Goal: Ask a question

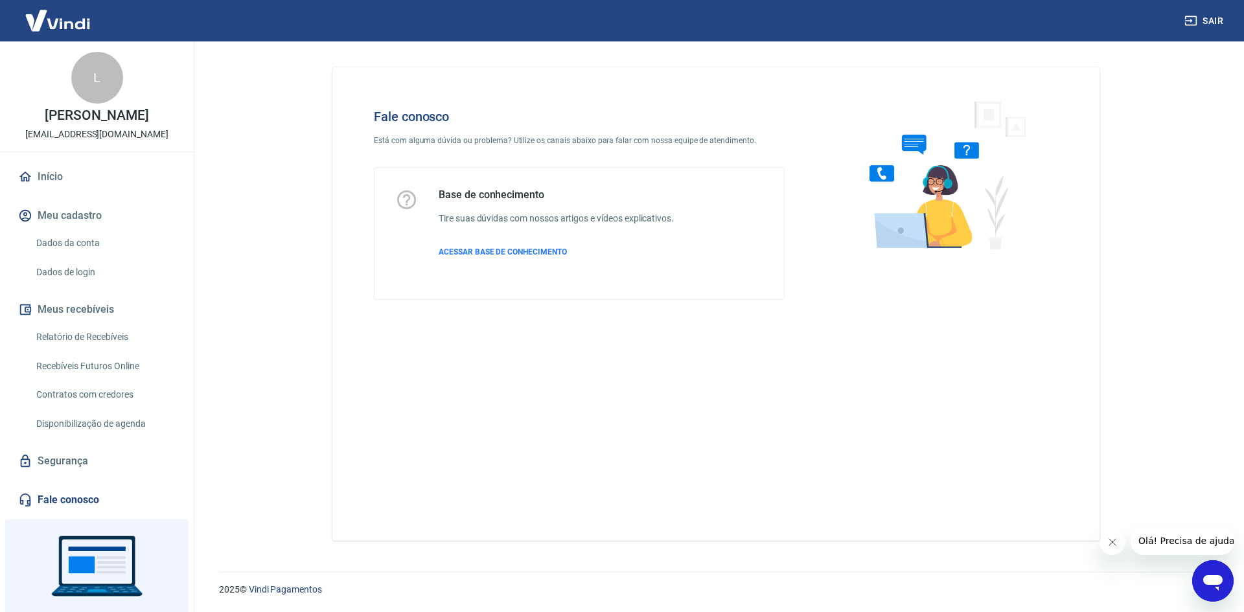
click at [1214, 589] on icon "Abrir janela de mensagens" at bounding box center [1212, 581] width 23 height 23
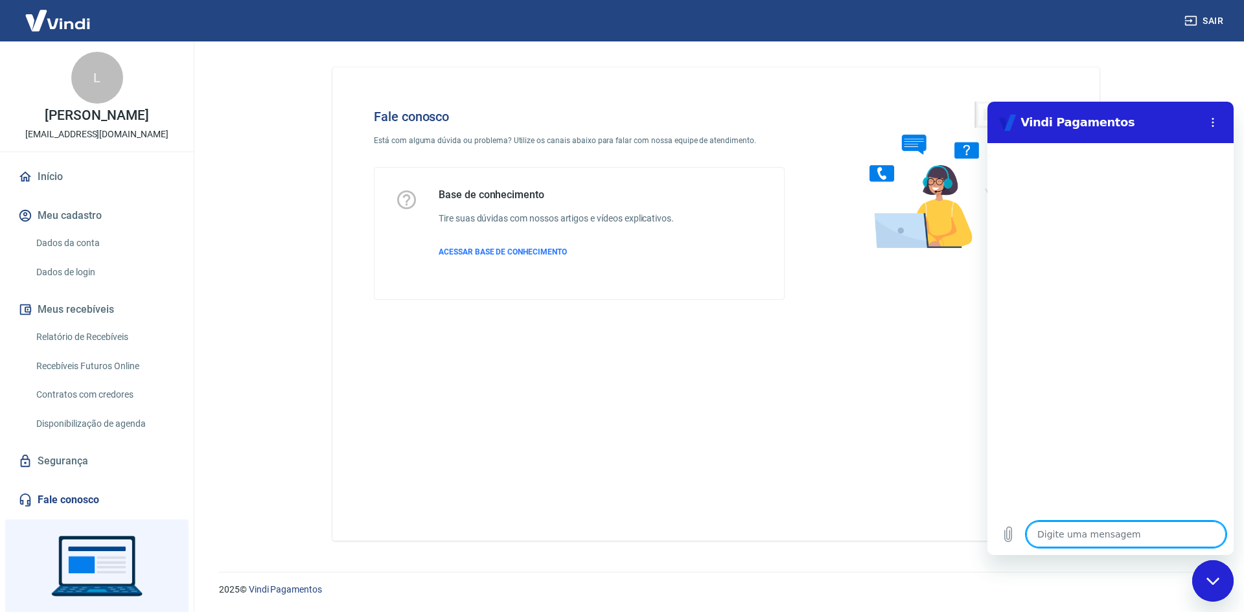
type textarea "O"
type textarea "x"
type textarea "Ol"
type textarea "x"
type textarea "[PERSON_NAME]"
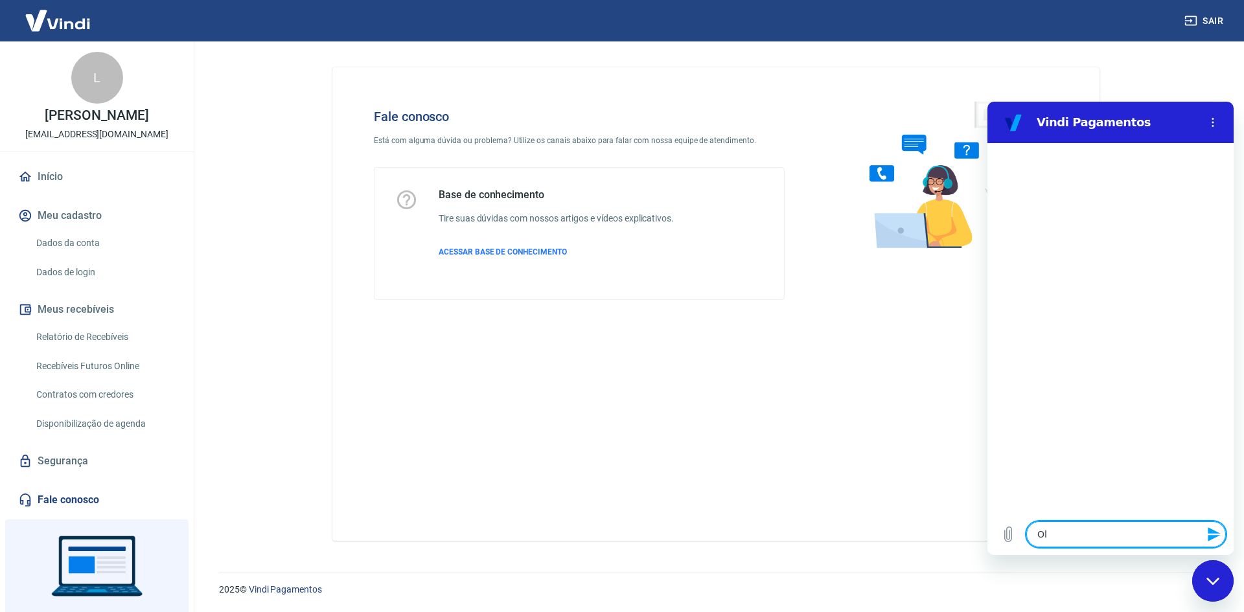
type textarea "x"
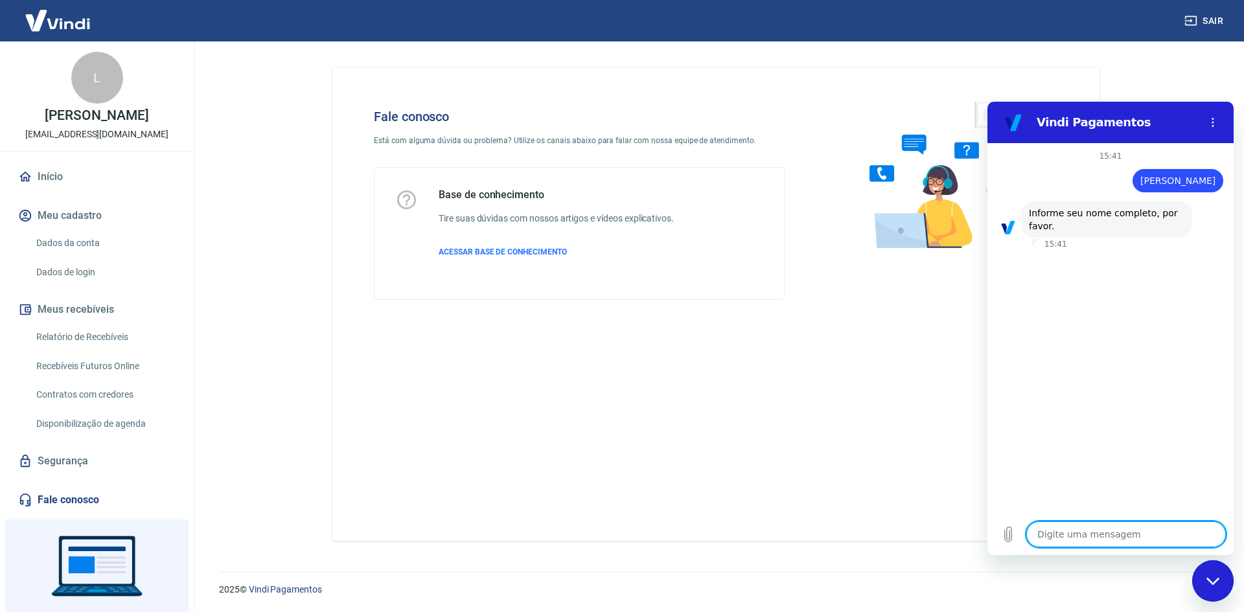
type textarea "L"
type textarea "x"
type textarea "Li"
type textarea "x"
type textarea "Lil"
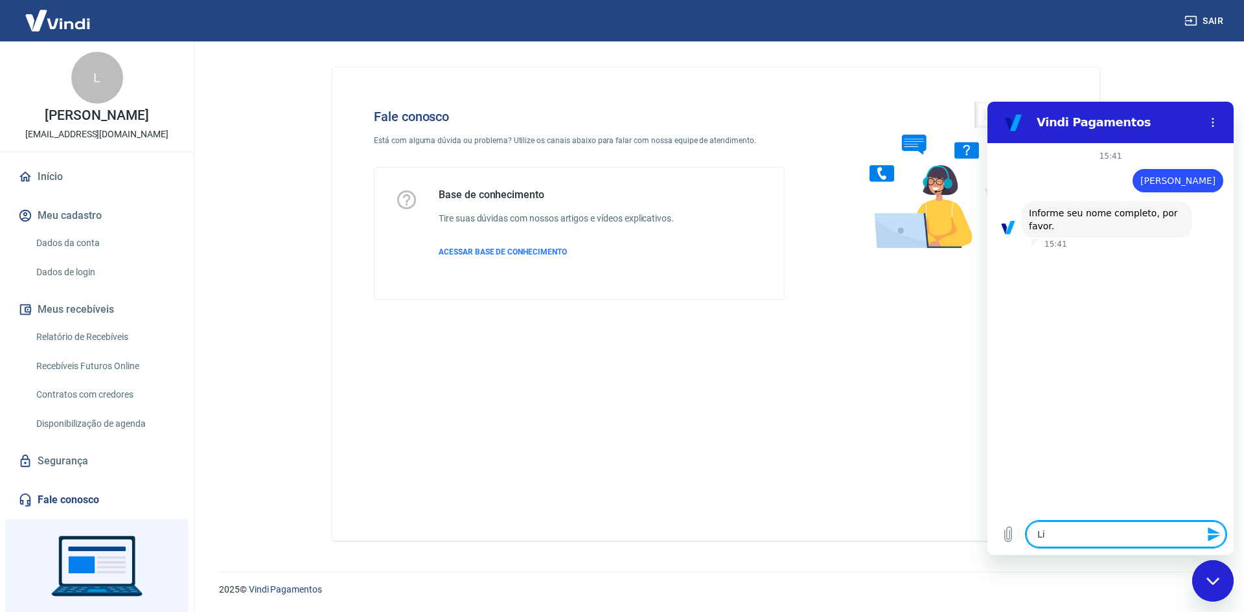
type textarea "x"
type textarea "[PERSON_NAME]"
type textarea "x"
type textarea "[PERSON_NAME]"
type textarea "x"
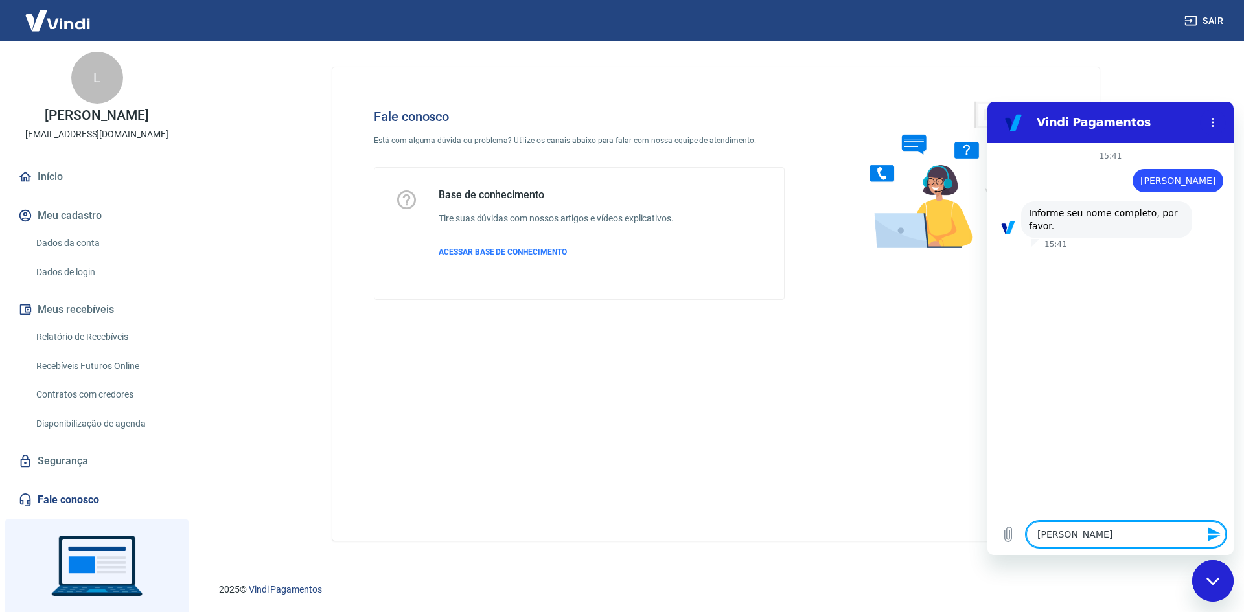
type textarea "[PERSON_NAME]"
type textarea "x"
type textarea "[PERSON_NAME]"
type textarea "x"
type textarea "[PERSON_NAME] d"
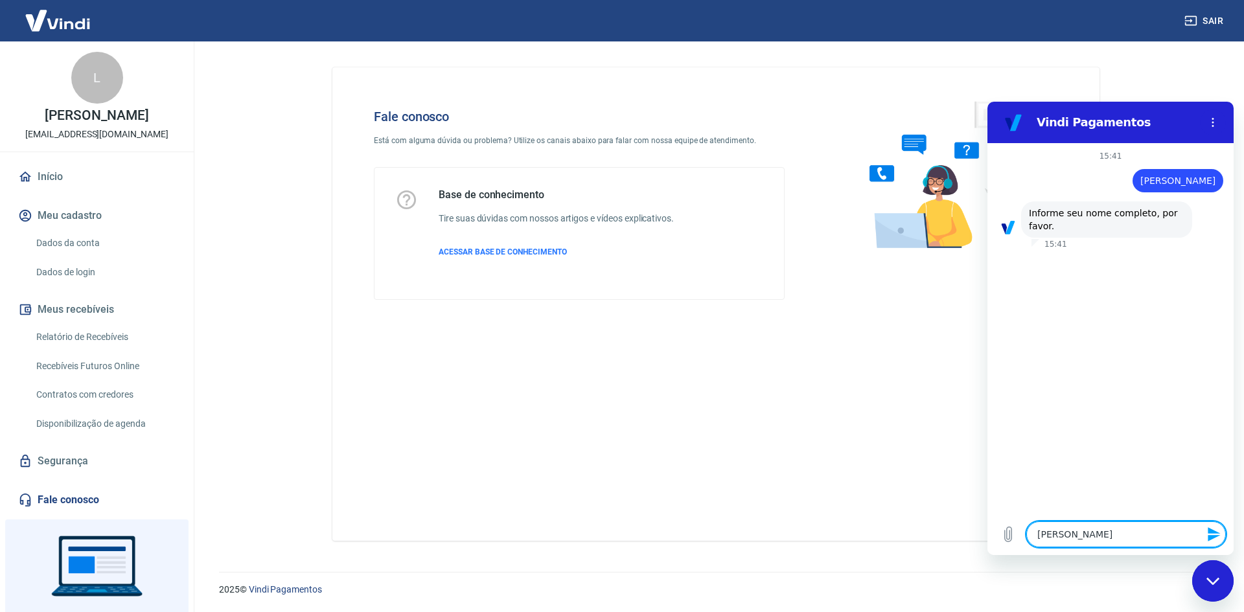
type textarea "x"
type textarea "[PERSON_NAME] da"
type textarea "x"
type textarea "[PERSON_NAME] da"
type textarea "x"
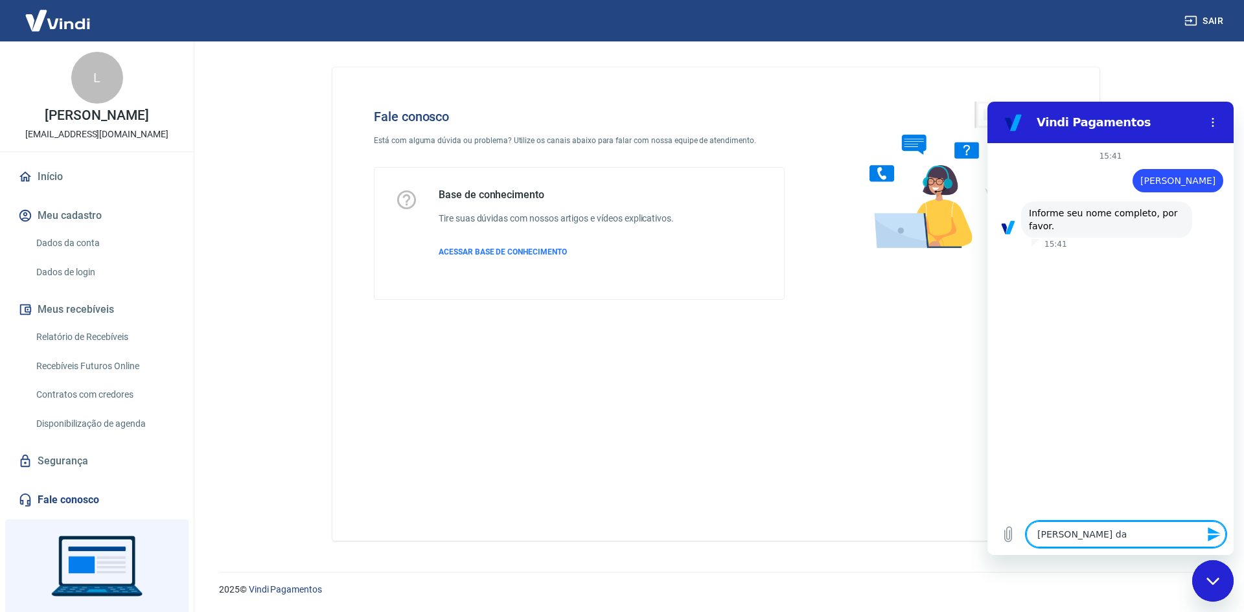
type textarea "[PERSON_NAME] da d"
type textarea "x"
type textarea "[PERSON_NAME] da"
type textarea "x"
type textarea "[PERSON_NAME] [PERSON_NAME]"
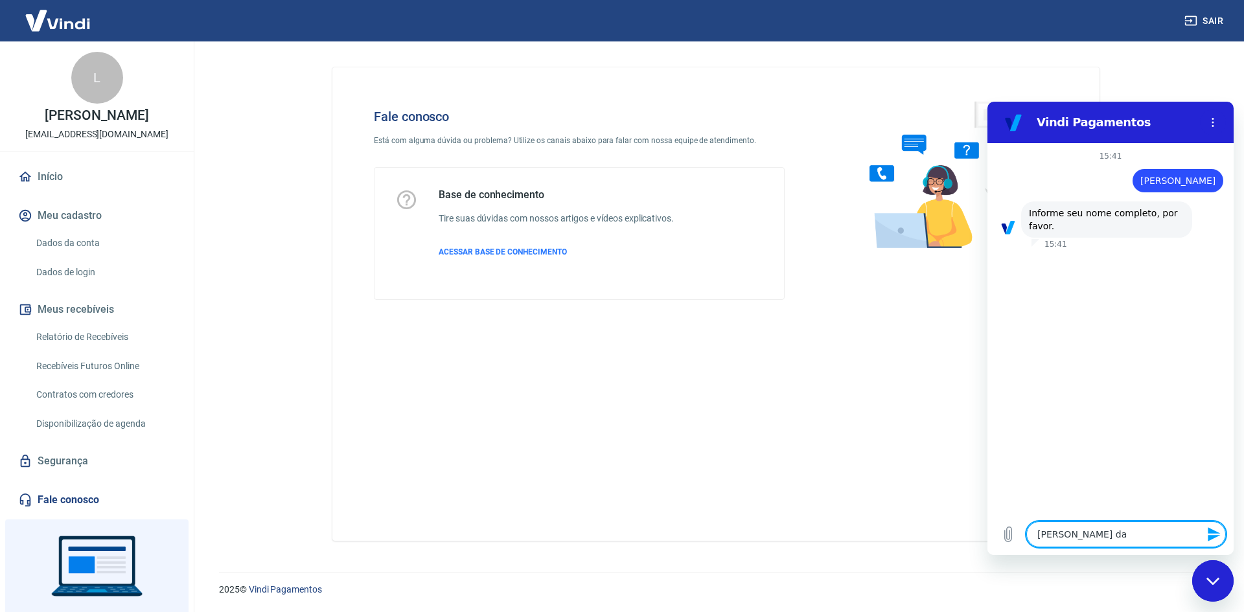
type textarea "x"
type textarea "[PERSON_NAME] da si"
type textarea "x"
type textarea "[PERSON_NAME] da sil"
type textarea "x"
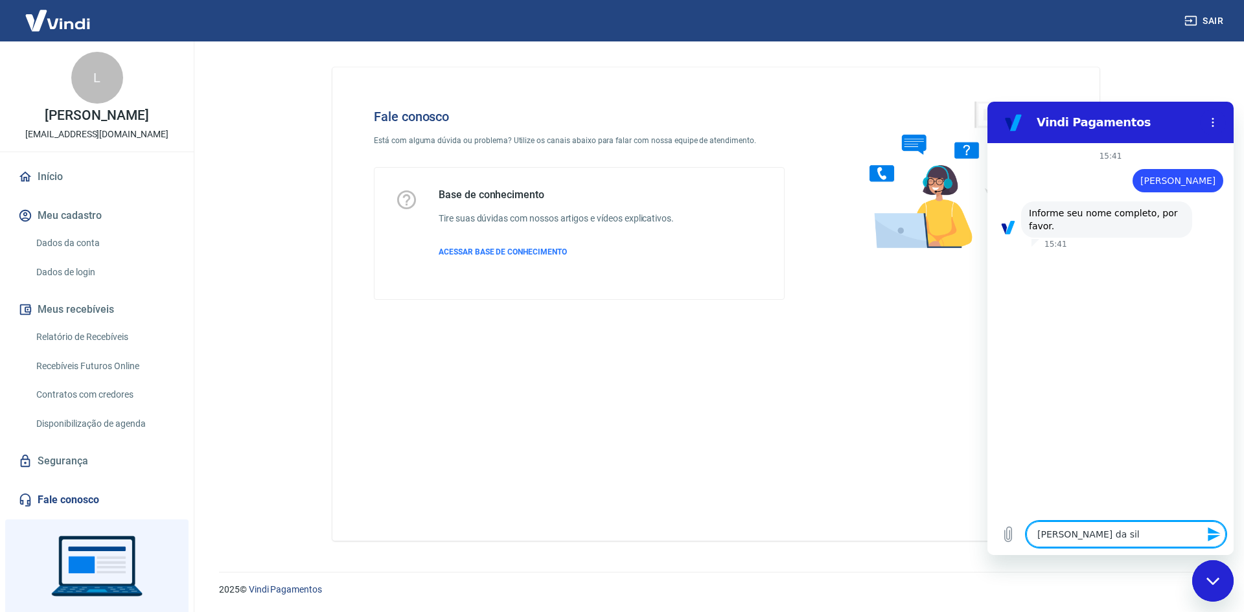
type textarea "[PERSON_NAME]"
type textarea "x"
type textarea "[PERSON_NAME] da silca"
type textarea "x"
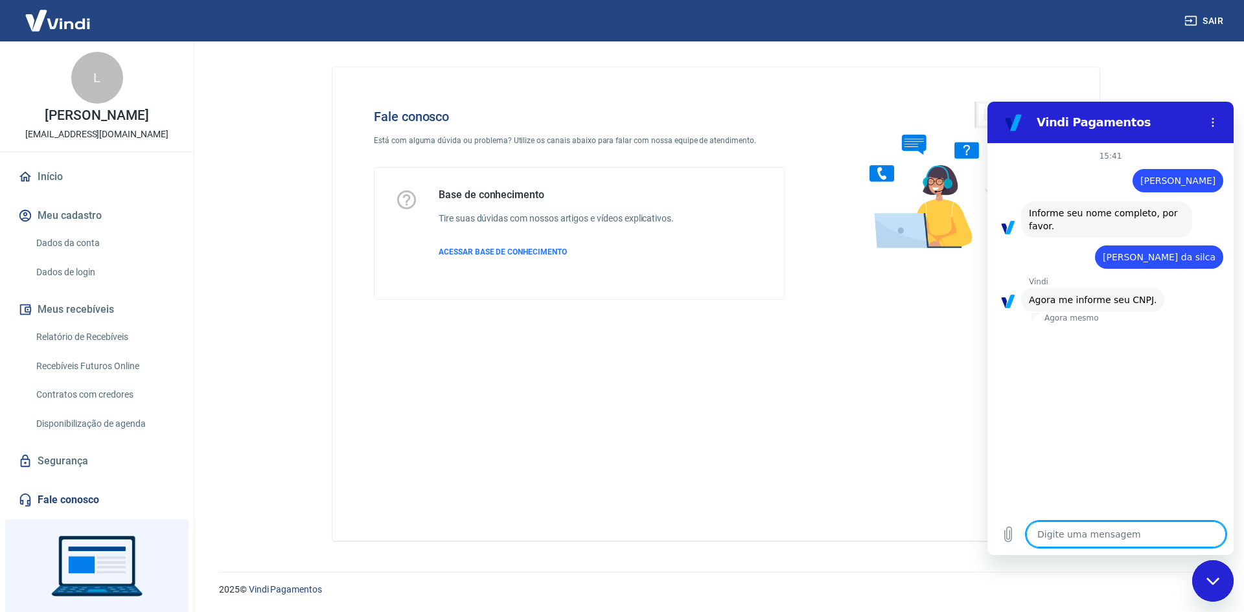
click at [1137, 535] on textarea at bounding box center [1126, 535] width 200 height 26
paste textarea "32.654.443/0001-92"
type textarea "32.654.443/0001-92"
type textarea "x"
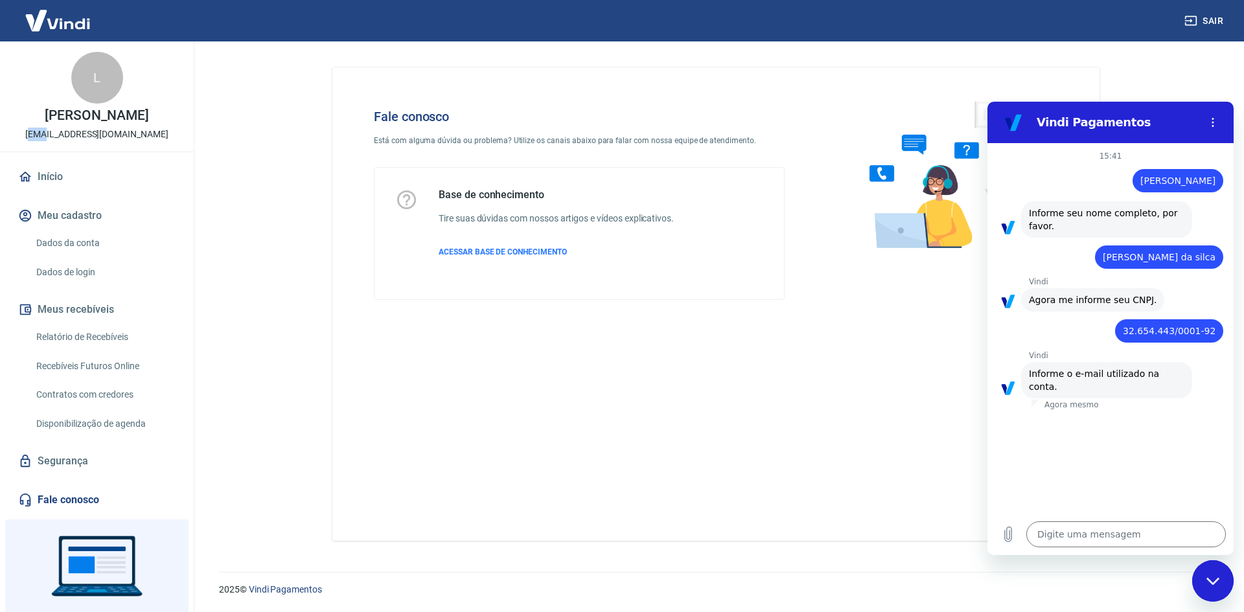
drag, startPoint x: 45, startPoint y: 134, endPoint x: 52, endPoint y: 131, distance: 7.2
click at [52, 131] on p "[EMAIL_ADDRESS][DOMAIN_NAME]" at bounding box center [96, 135] width 143 height 14
drag, startPoint x: 34, startPoint y: 128, endPoint x: 155, endPoint y: 140, distance: 121.2
click at [155, 140] on div "L [PERSON_NAME] [PERSON_NAME][EMAIL_ADDRESS][DOMAIN_NAME]" at bounding box center [97, 96] width 194 height 110
copy p "[EMAIL_ADDRESS][DOMAIN_NAME]"
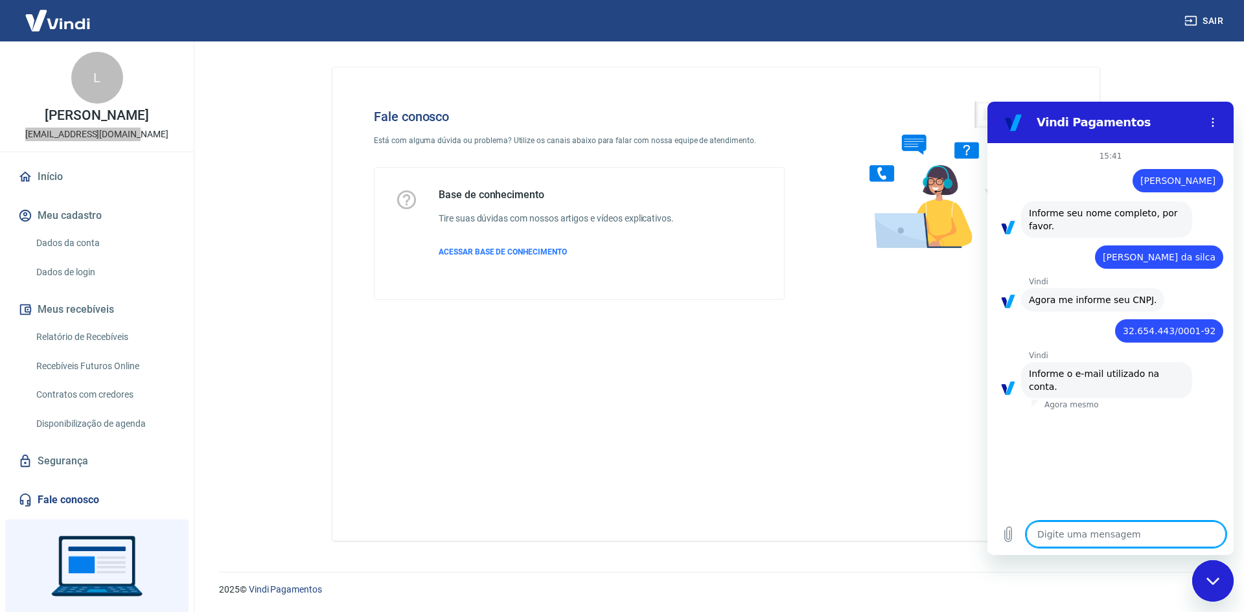
click at [1115, 525] on textarea at bounding box center [1126, 535] width 200 height 26
paste textarea "[EMAIL_ADDRESS][DOMAIN_NAME]"
type textarea "[EMAIL_ADDRESS][DOMAIN_NAME]"
type textarea "x"
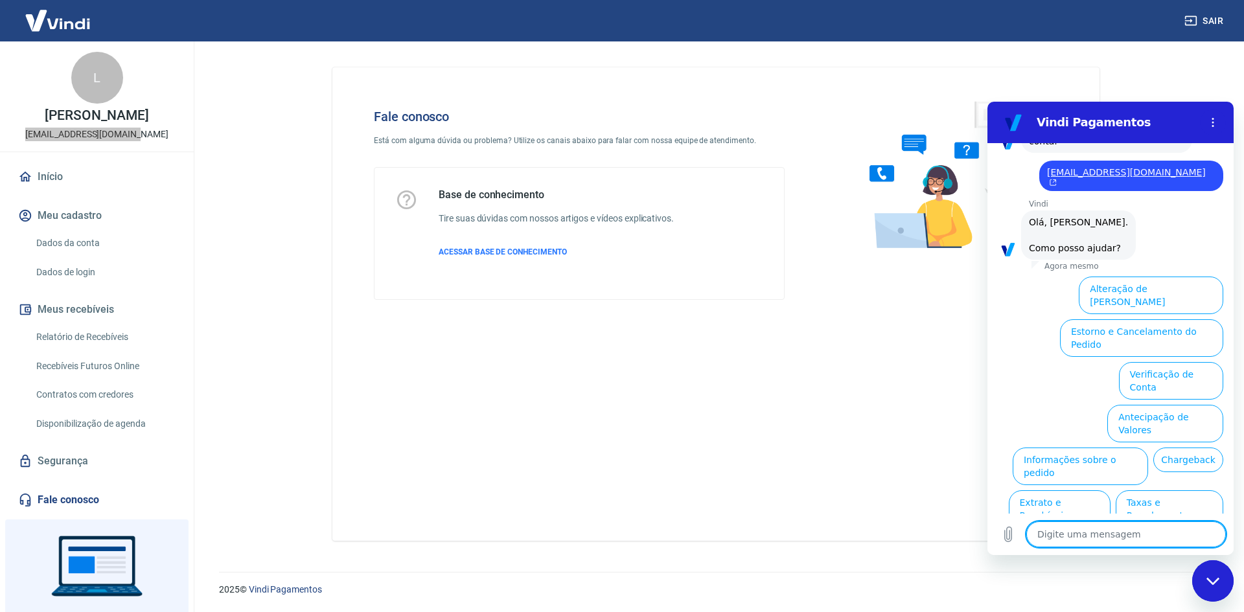
scroll to position [255, 0]
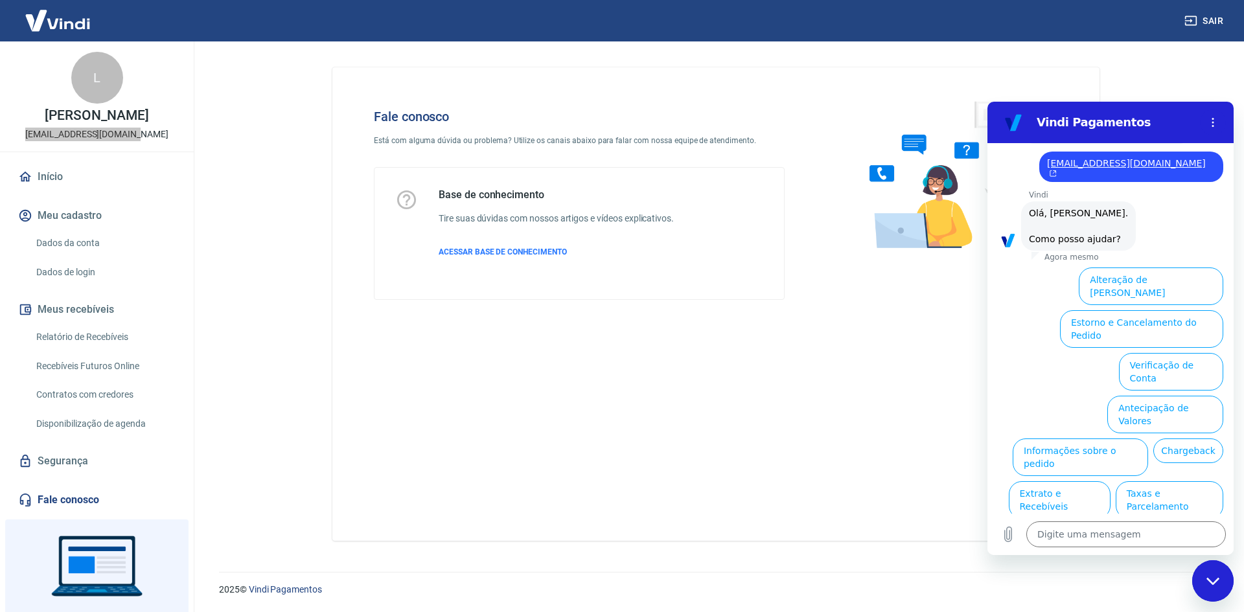
drag, startPoint x: 1139, startPoint y: 294, endPoint x: 1139, endPoint y: 303, distance: 9.1
click at [1139, 303] on ul "Alteração de Dados Cadastrais Estorno e Cancelamento do Pedido Verificação de C…" at bounding box center [1110, 433] width 225 height 342
click at [1140, 310] on button "Estorno e Cancelamento do Pedido" at bounding box center [1141, 329] width 163 height 38
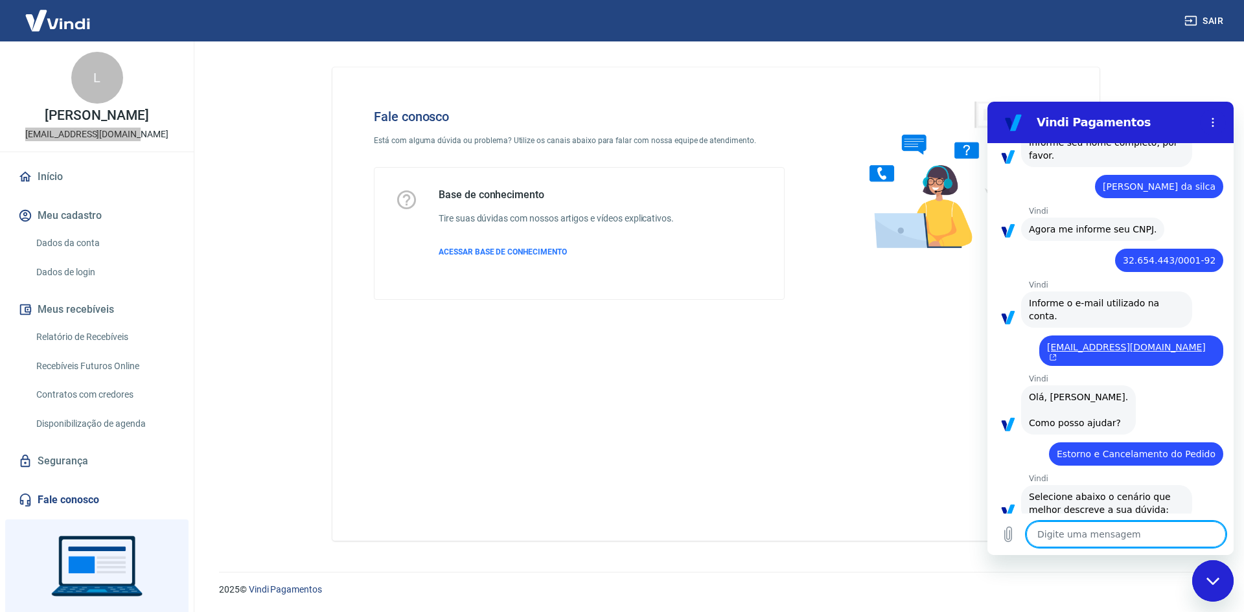
scroll to position [304, 0]
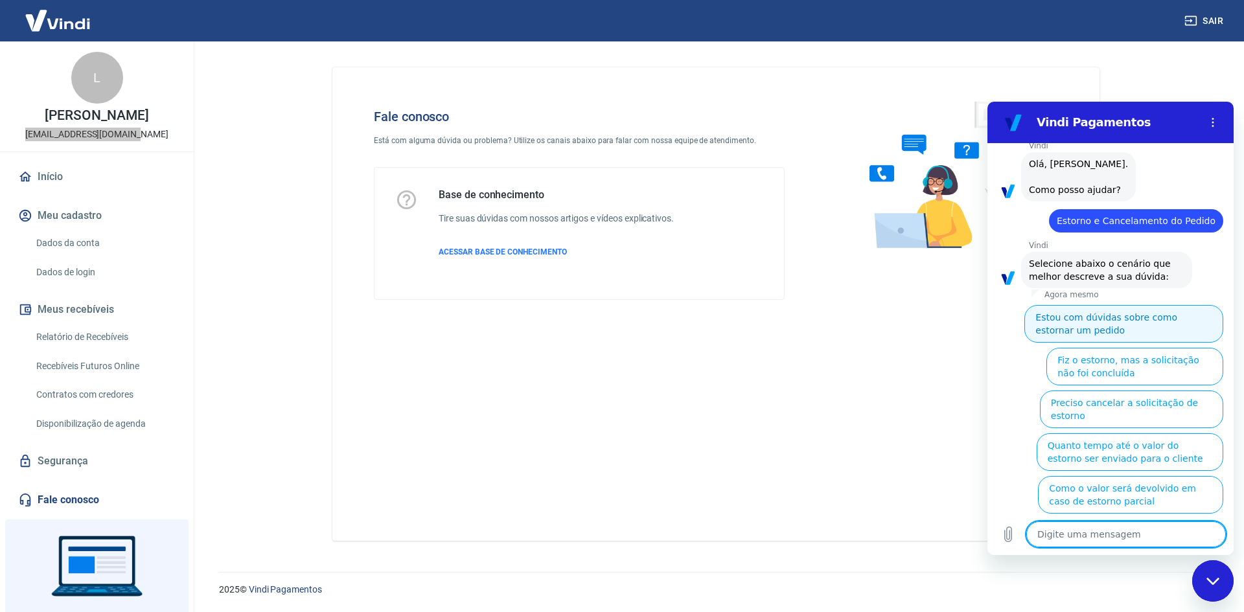
click at [1133, 314] on button "Estou com dúvidas sobre como estornar um pedido" at bounding box center [1123, 324] width 199 height 38
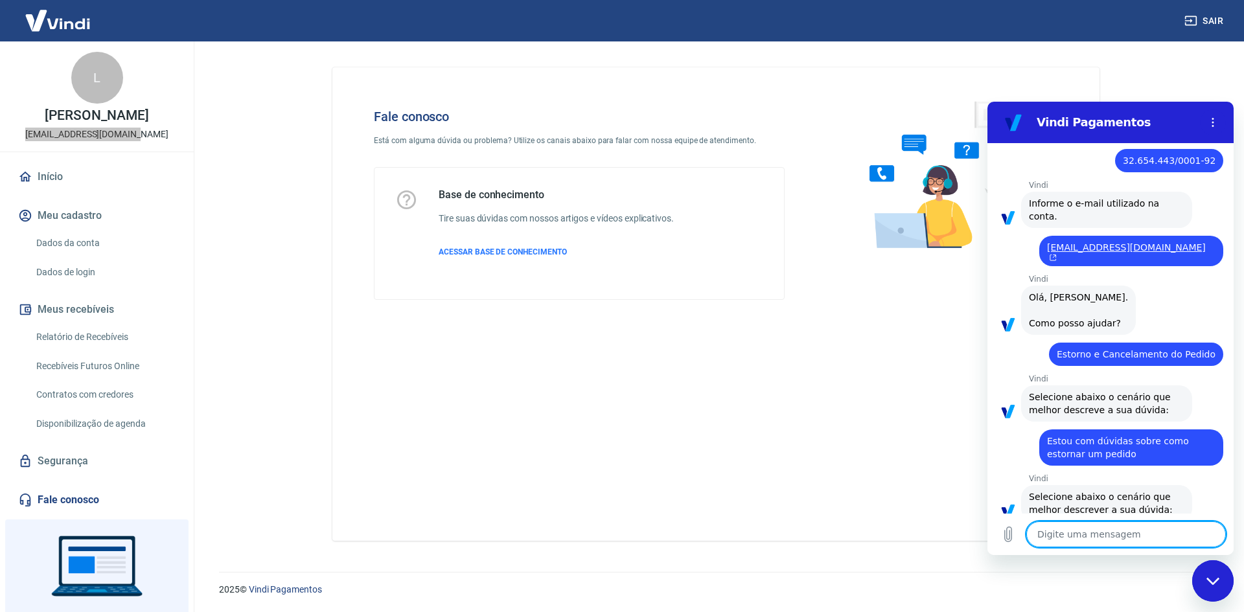
scroll to position [262, 0]
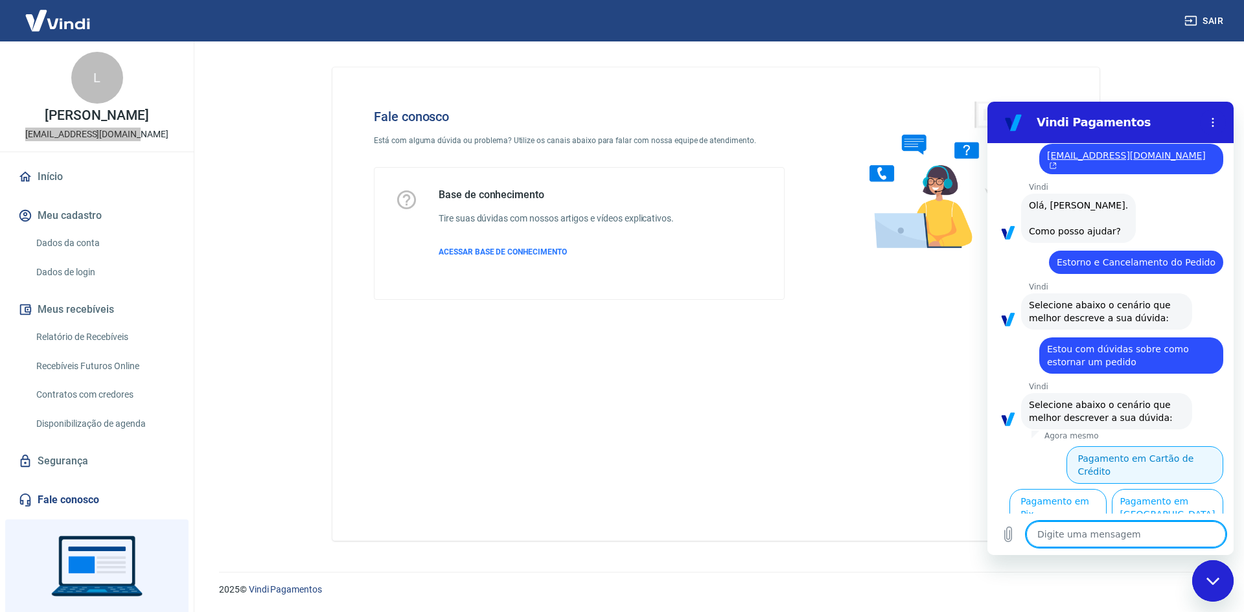
click at [1166, 450] on button "Pagamento em Cartão de Crédito" at bounding box center [1145, 465] width 157 height 38
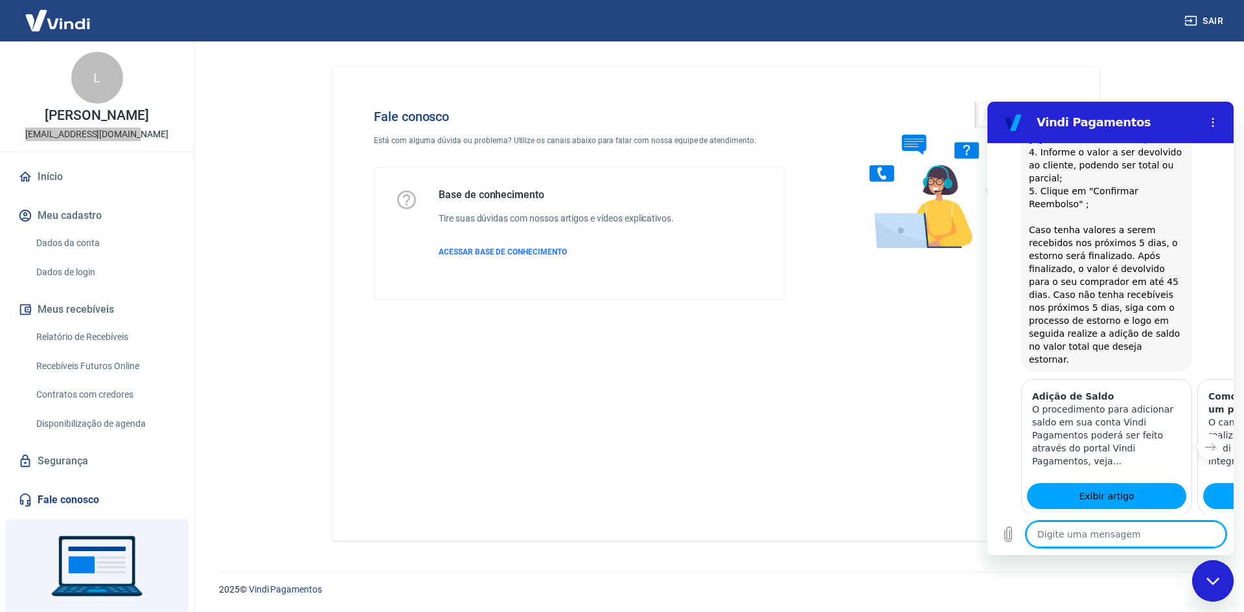
scroll to position [803, 0]
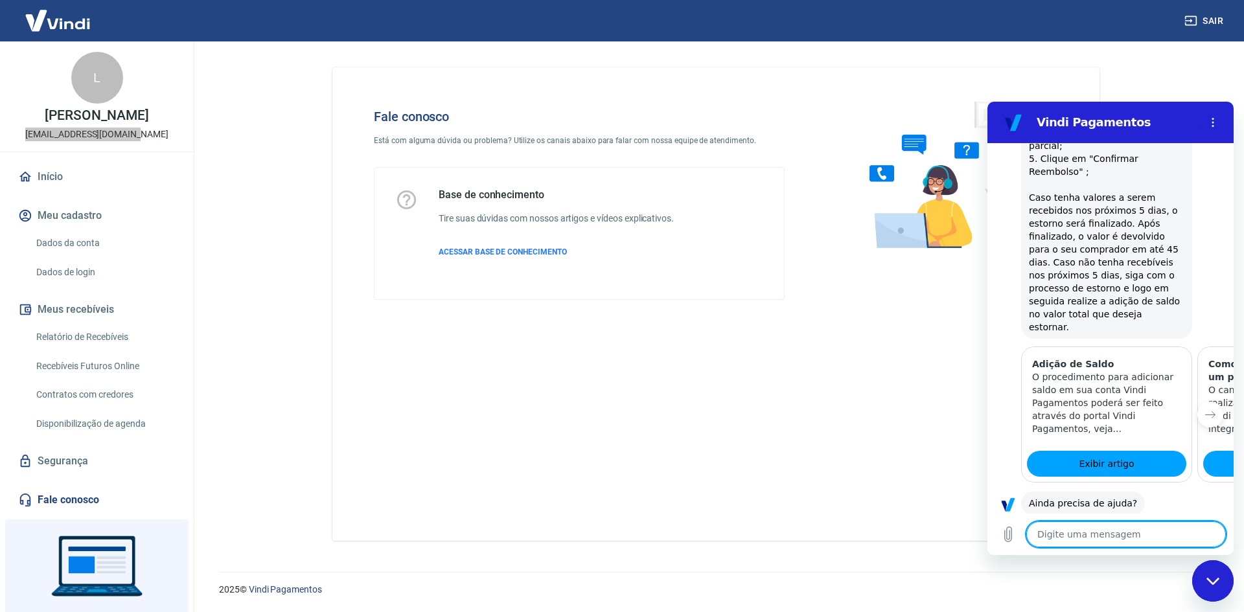
click at [1144, 532] on button "Sim" at bounding box center [1160, 544] width 38 height 25
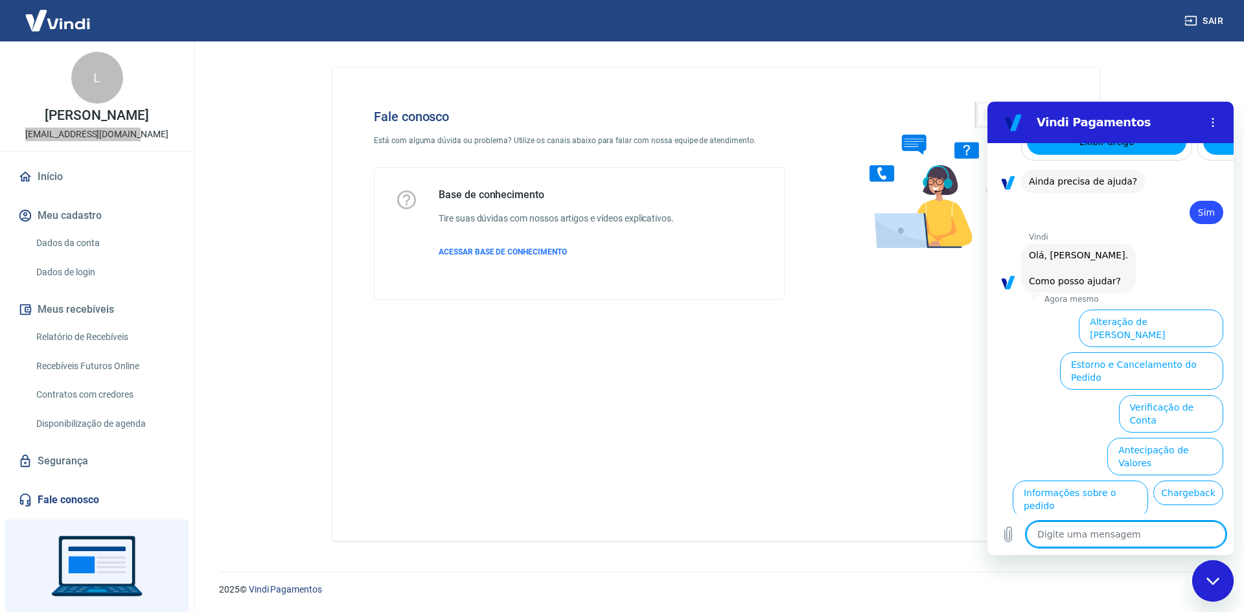
scroll to position [1141, 0]
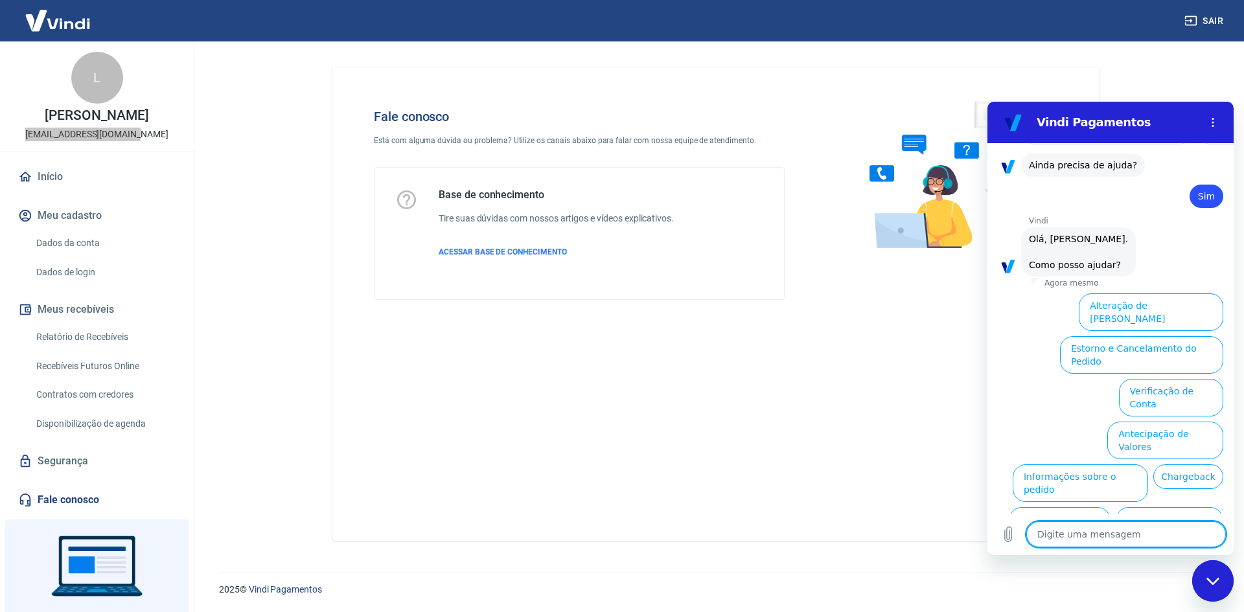
click at [1135, 465] on button "Informações sobre o pedido" at bounding box center [1080, 484] width 135 height 38
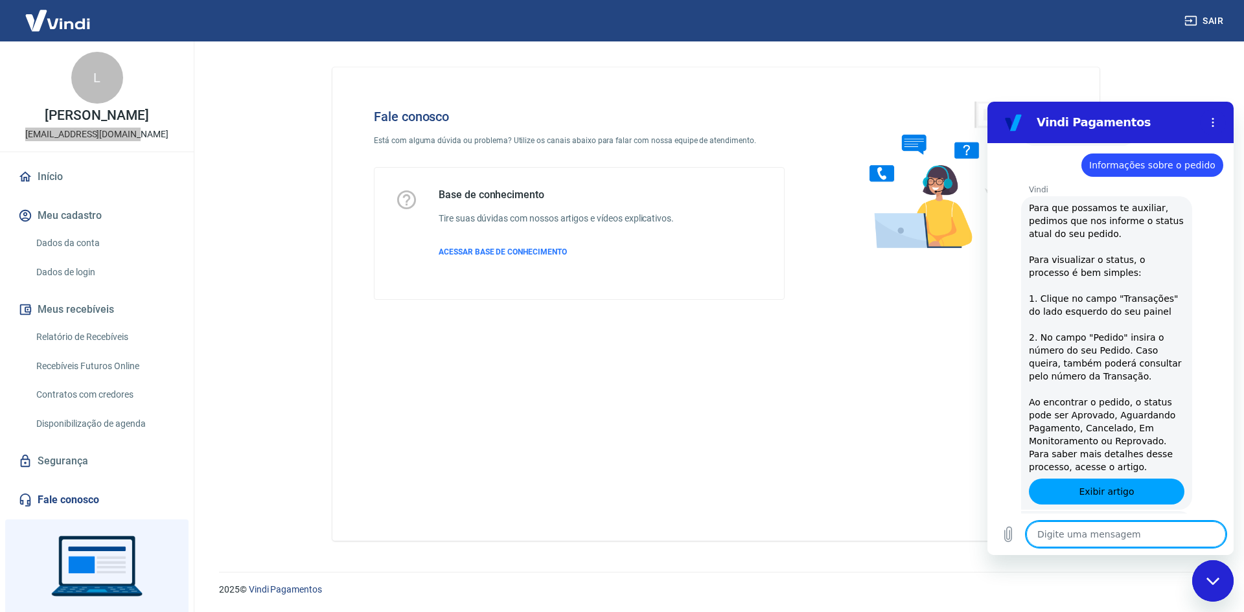
scroll to position [1364, 0]
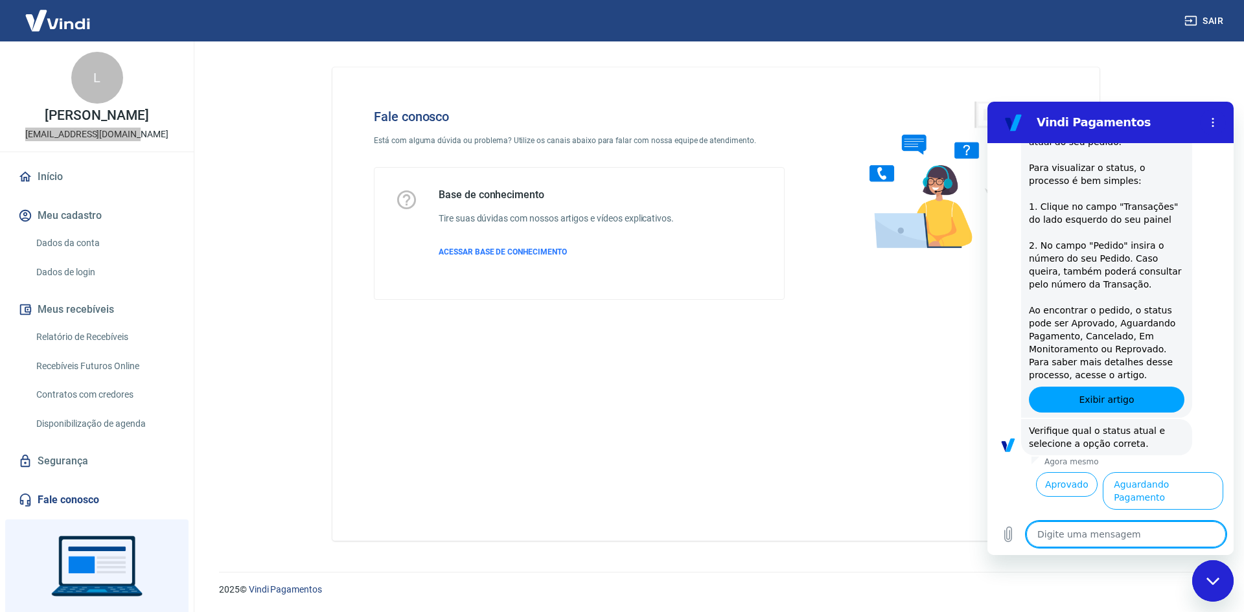
click at [1154, 472] on button "Aguardando Pagamento" at bounding box center [1163, 491] width 121 height 38
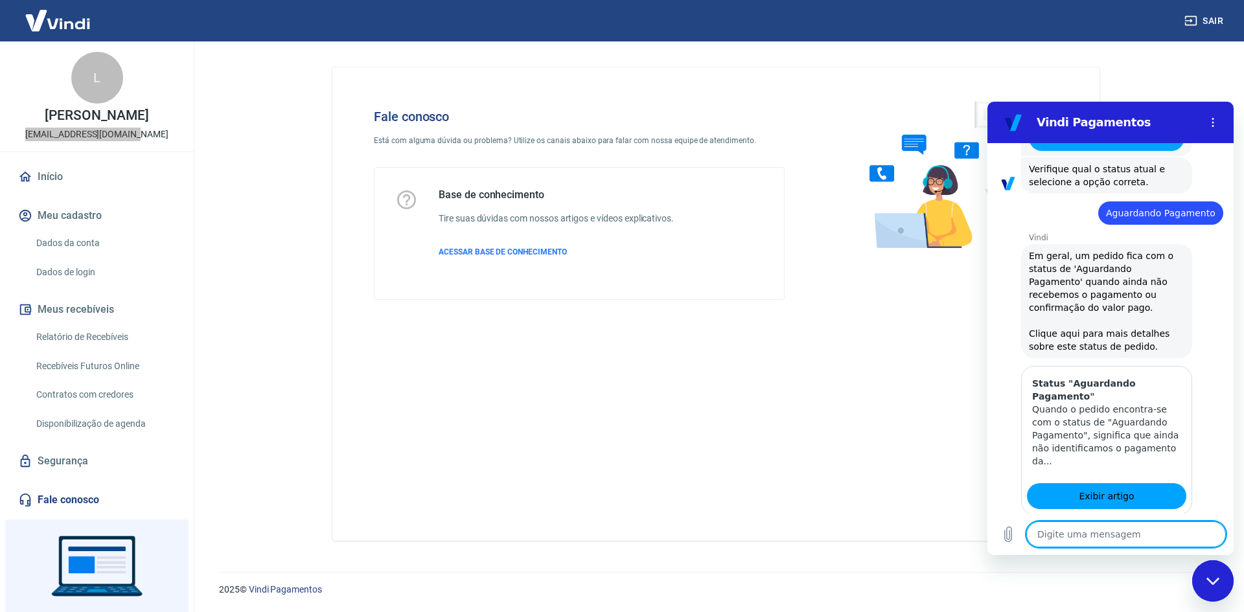
scroll to position [1731, 0]
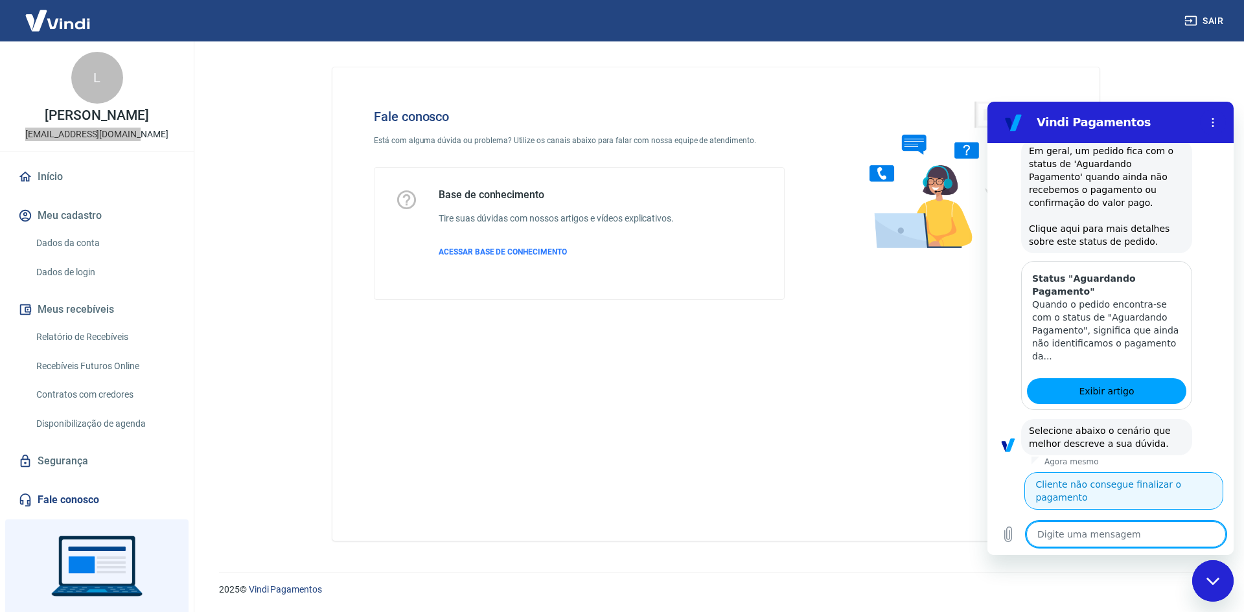
click at [1133, 472] on button "Cliente não consegue finalizar o pagamento" at bounding box center [1123, 491] width 199 height 38
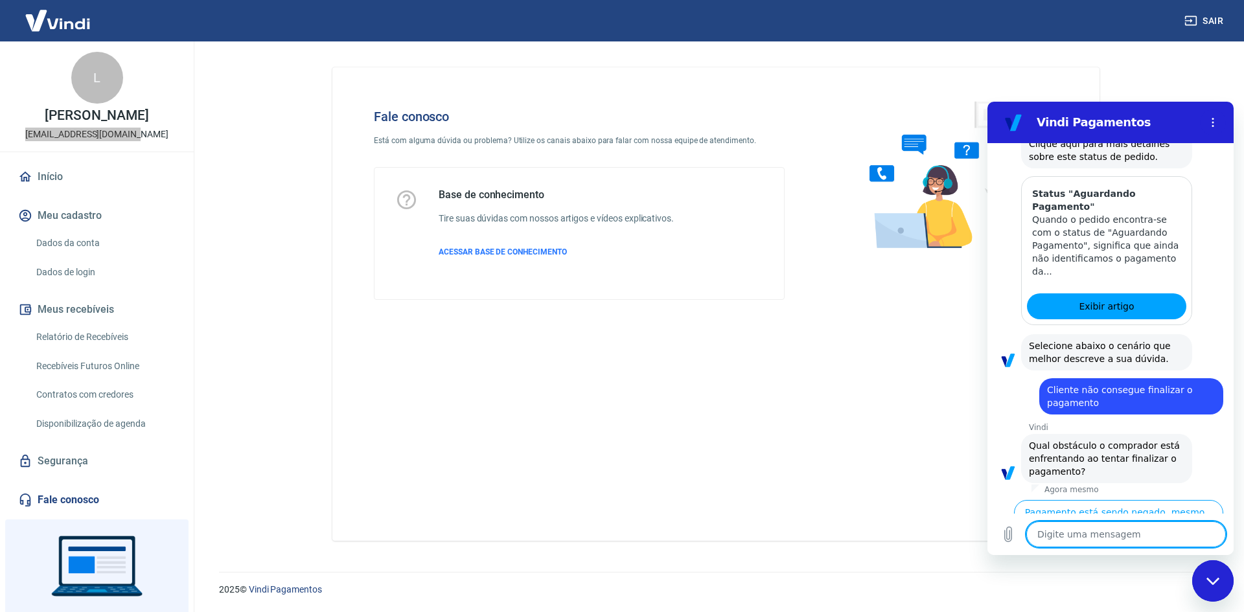
scroll to position [1827, 0]
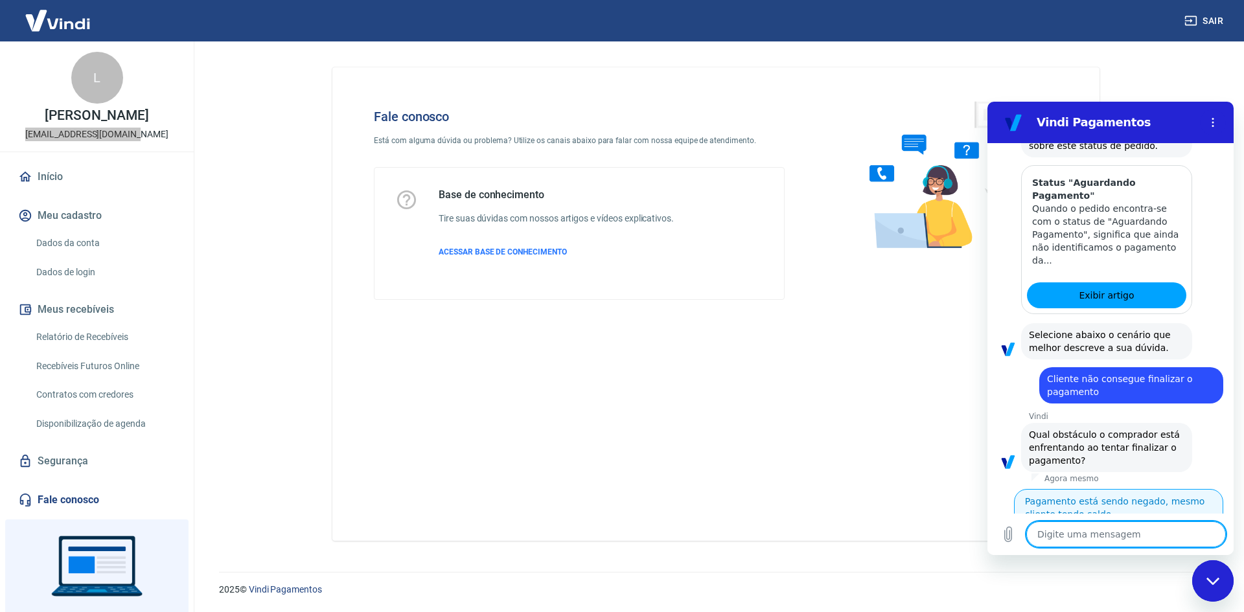
click at [1133, 489] on button "Pagamento está sendo negado, mesmo cliente tendo saldo" at bounding box center [1118, 508] width 209 height 38
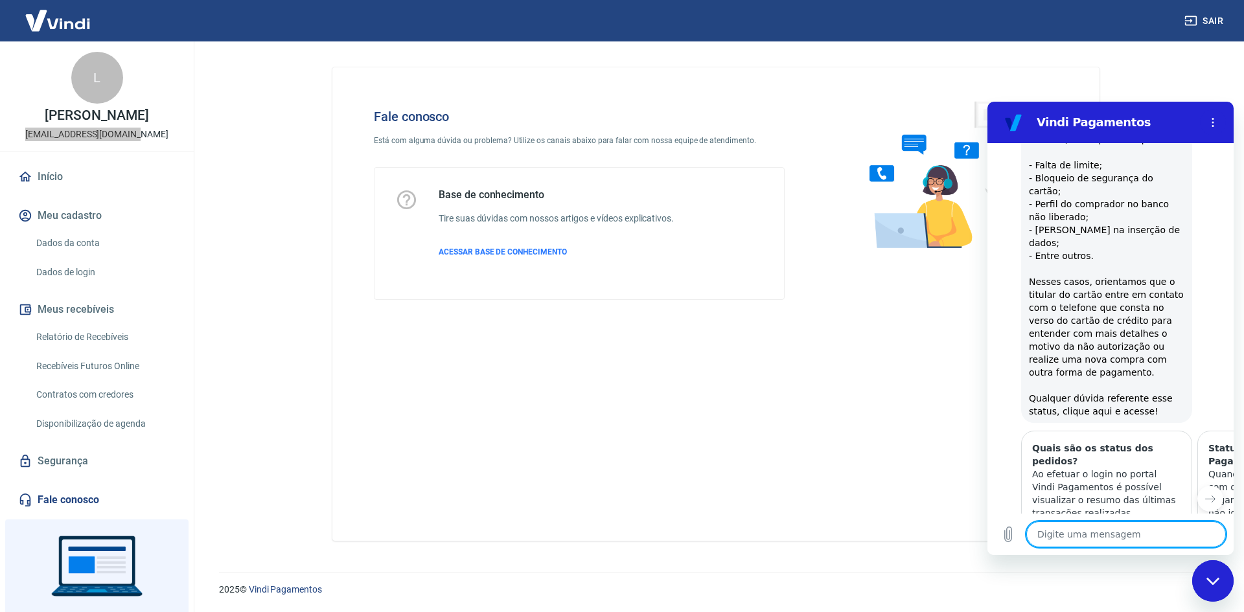
scroll to position [2293, 0]
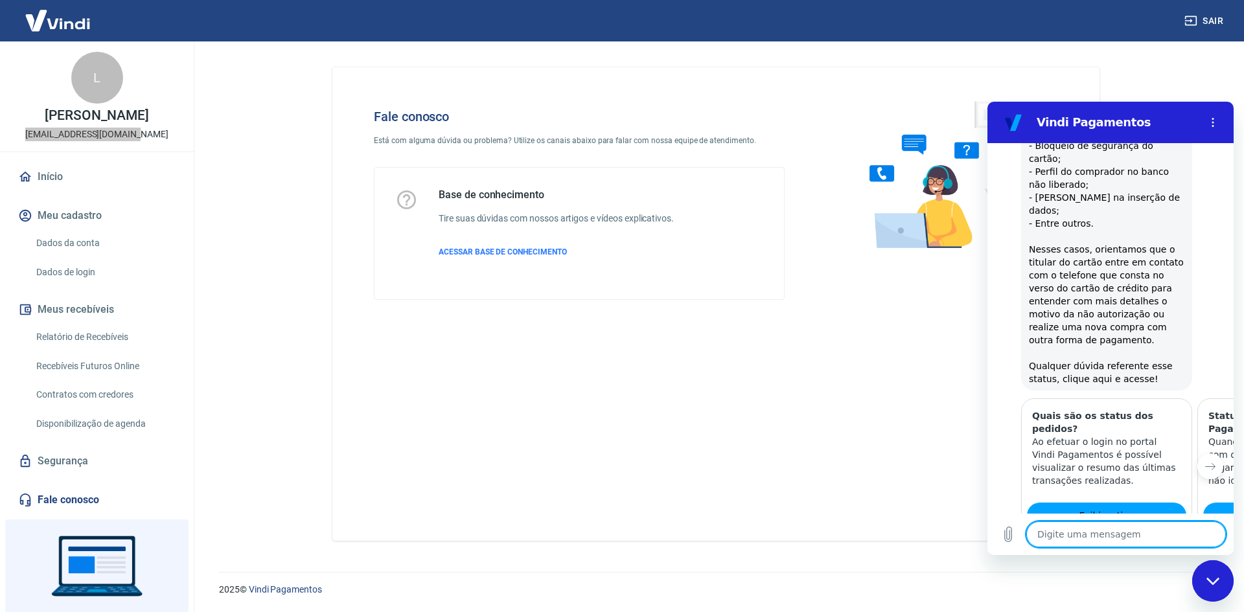
click at [1156, 584] on button "Sim" at bounding box center [1160, 596] width 38 height 25
type textarea "x"
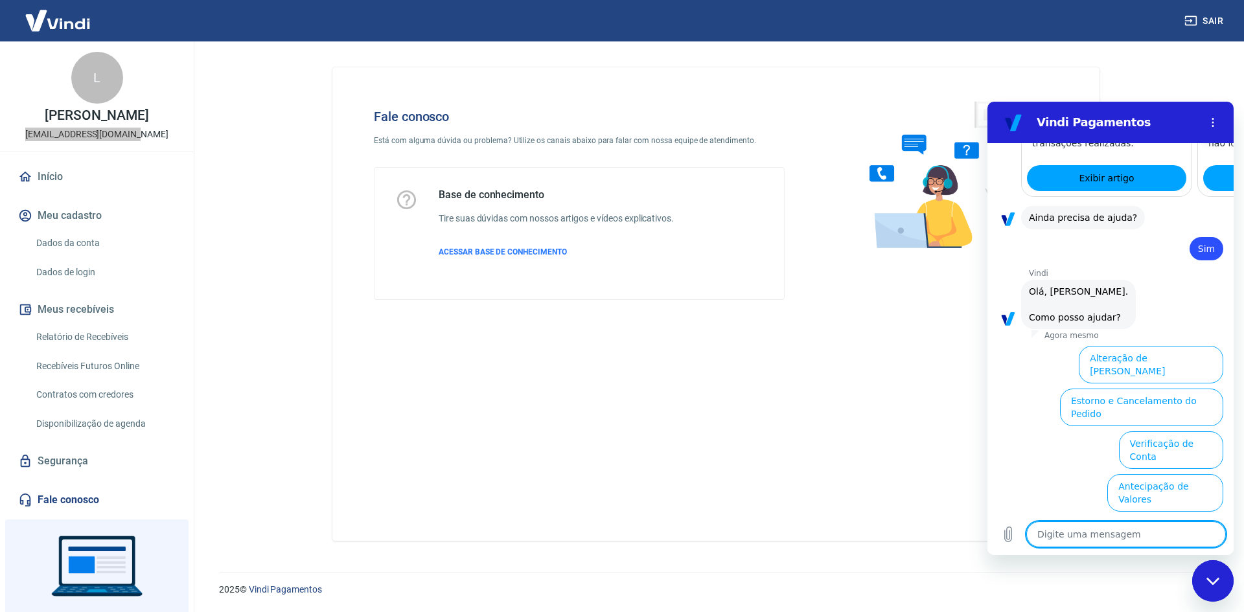
scroll to position [2631, 0]
